Goal: Find specific page/section: Find specific page/section

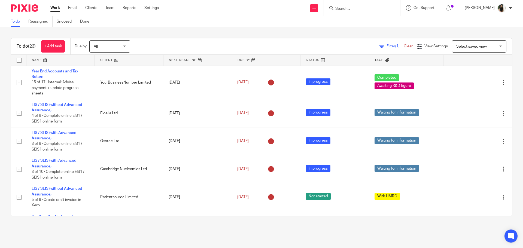
click at [372, 9] on input "Search" at bounding box center [359, 9] width 49 height 5
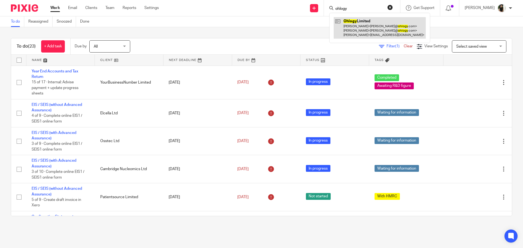
type input "ohlogy"
click at [376, 30] on link at bounding box center [380, 28] width 92 height 22
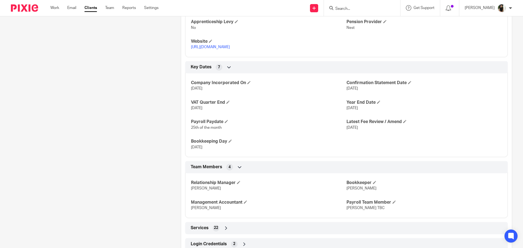
scroll to position [339, 0]
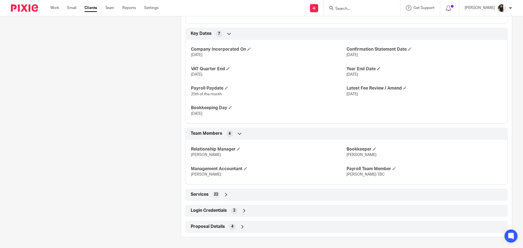
click at [224, 212] on span "Login Credentials" at bounding box center [209, 211] width 36 height 6
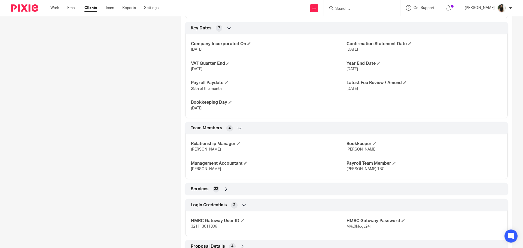
scroll to position [364, 0]
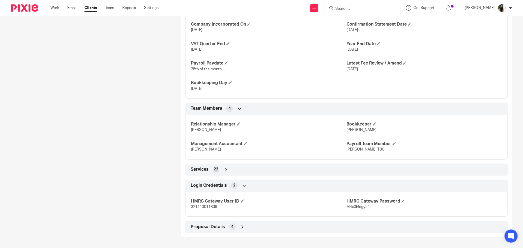
click at [209, 206] on span "321113011806" at bounding box center [204, 207] width 26 height 4
copy span "321113011806"
click at [352, 206] on span "M4x0hlogy24!" at bounding box center [359, 207] width 24 height 4
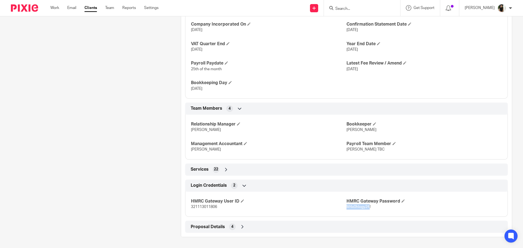
copy span "M4x0hlogy24"
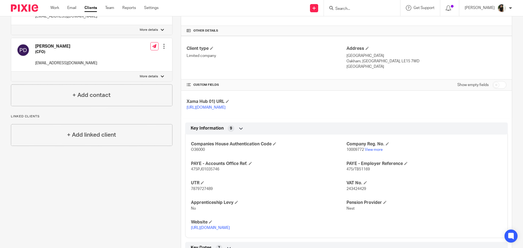
scroll to position [0, 0]
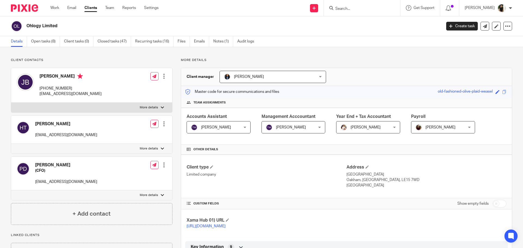
drag, startPoint x: 52, startPoint y: 43, endPoint x: 133, endPoint y: 81, distance: 90.1
click at [52, 43] on link "Open tasks (8)" at bounding box center [45, 41] width 29 height 11
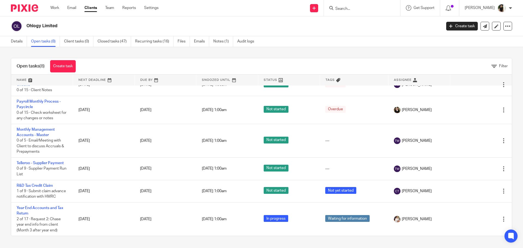
scroll to position [71, 0]
click at [110, 43] on link "Closed tasks (47)" at bounding box center [115, 41] width 34 height 11
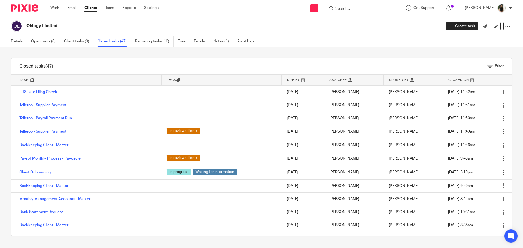
click at [50, 94] on link "ERS Late Filing Check" at bounding box center [38, 92] width 38 height 4
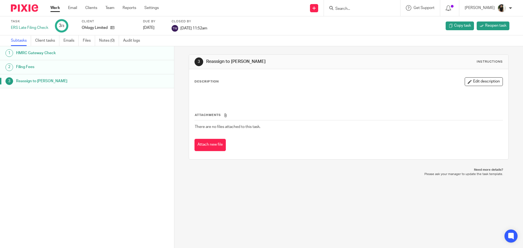
click at [59, 63] on h1 "Filing Fees" at bounding box center [67, 67] width 102 height 8
